Goal: Communication & Community: Answer question/provide support

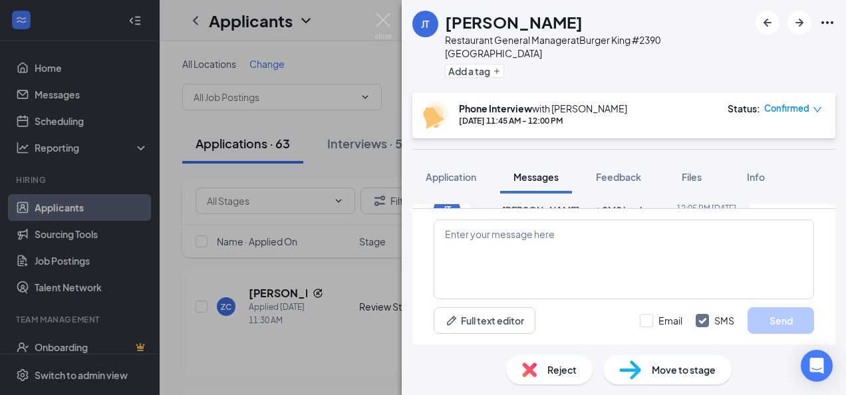
scroll to position [702, 0]
click at [596, 282] on textarea at bounding box center [624, 260] width 381 height 80
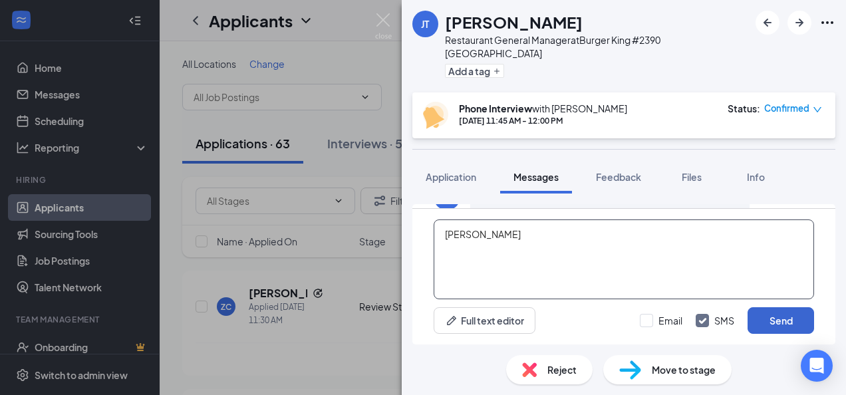
type textarea "[PERSON_NAME]"
click at [771, 317] on button "Send" at bounding box center [781, 320] width 67 height 27
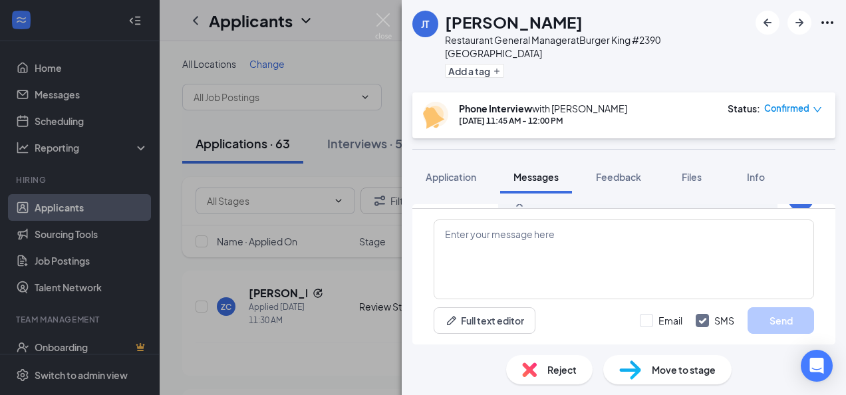
scroll to position [774, 0]
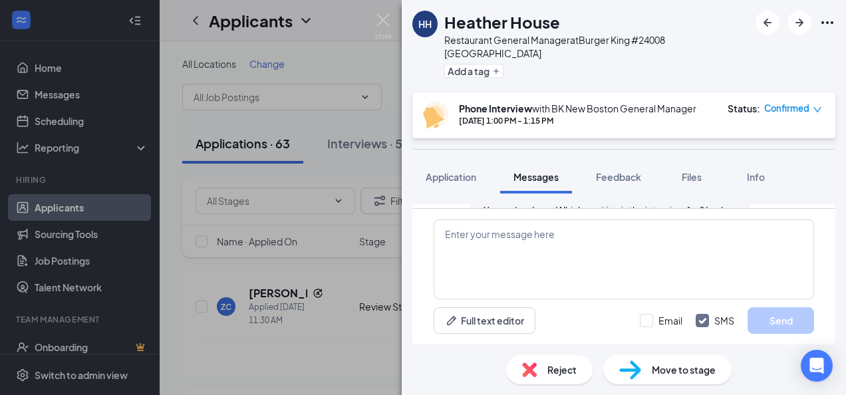
scroll to position [685, 0]
